Goal: Find contact information: Find contact information

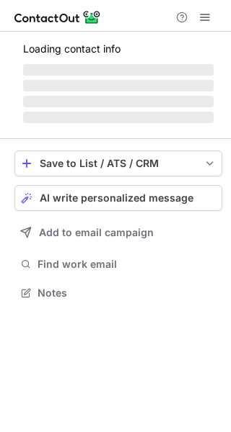
scroll to position [315, 231]
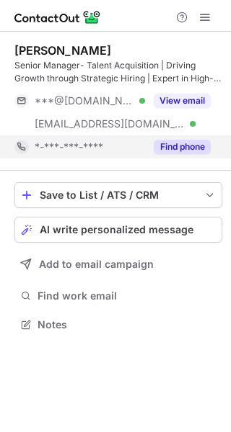
click at [179, 146] on button "Find phone" at bounding box center [181, 147] width 57 height 14
